Goal: Navigation & Orientation: Find specific page/section

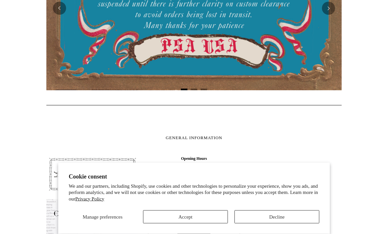
scroll to position [215, 0]
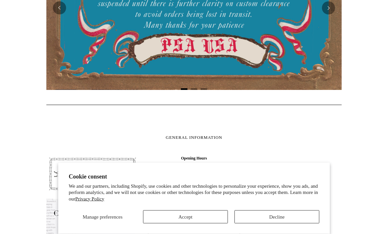
click at [265, 224] on button "Decline" at bounding box center [276, 217] width 85 height 13
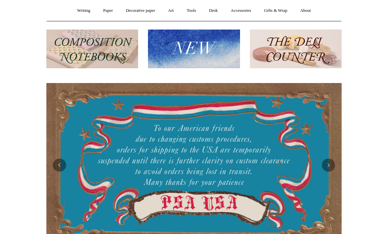
scroll to position [0, 0]
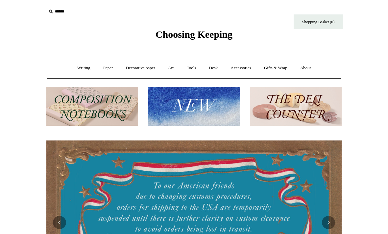
click at [78, 67] on link "Writing +" at bounding box center [83, 67] width 25 height 17
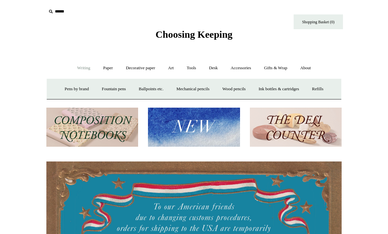
click at [118, 90] on link "Fountain pens +" at bounding box center [114, 88] width 36 height 17
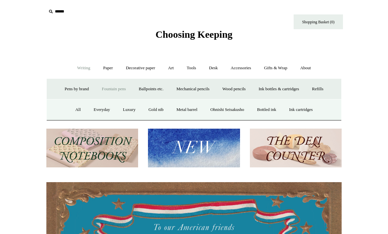
click at [98, 112] on link "Everyday" at bounding box center [102, 109] width 28 height 17
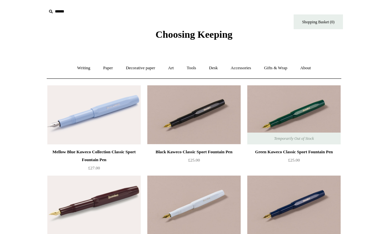
click at [81, 67] on link "Writing +" at bounding box center [83, 67] width 25 height 17
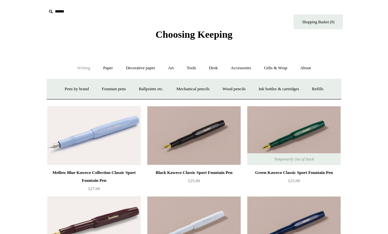
click at [115, 91] on link "Fountain pens +" at bounding box center [114, 88] width 36 height 17
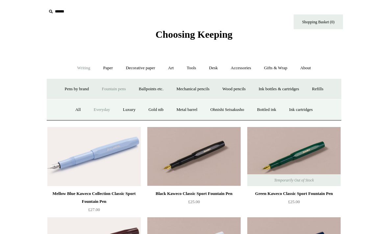
click at [125, 114] on link "Luxury" at bounding box center [129, 109] width 24 height 17
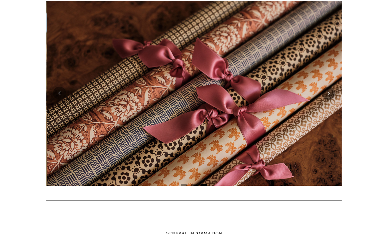
scroll to position [0, 590]
click at [328, 96] on button "Next" at bounding box center [328, 93] width 13 height 13
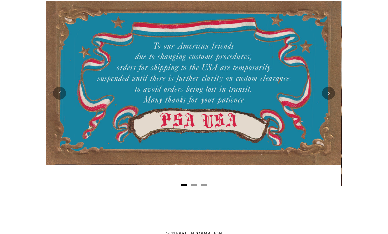
scroll to position [0, 0]
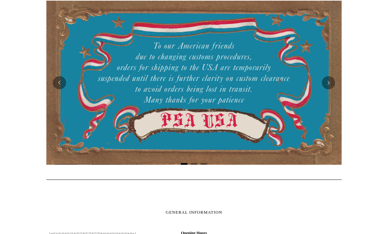
click at [332, 83] on button "Next" at bounding box center [328, 82] width 13 height 13
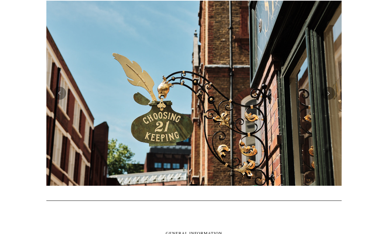
click at [331, 96] on button "Next" at bounding box center [328, 93] width 13 height 13
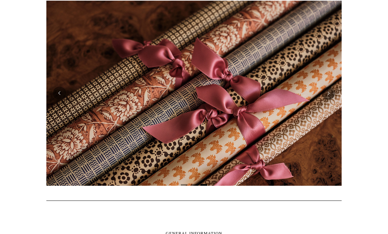
click at [328, 96] on button "Next" at bounding box center [328, 93] width 13 height 13
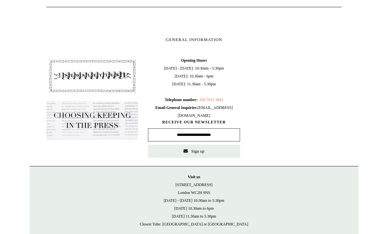
scroll to position [312, 0]
